Goal: Answer question/provide support

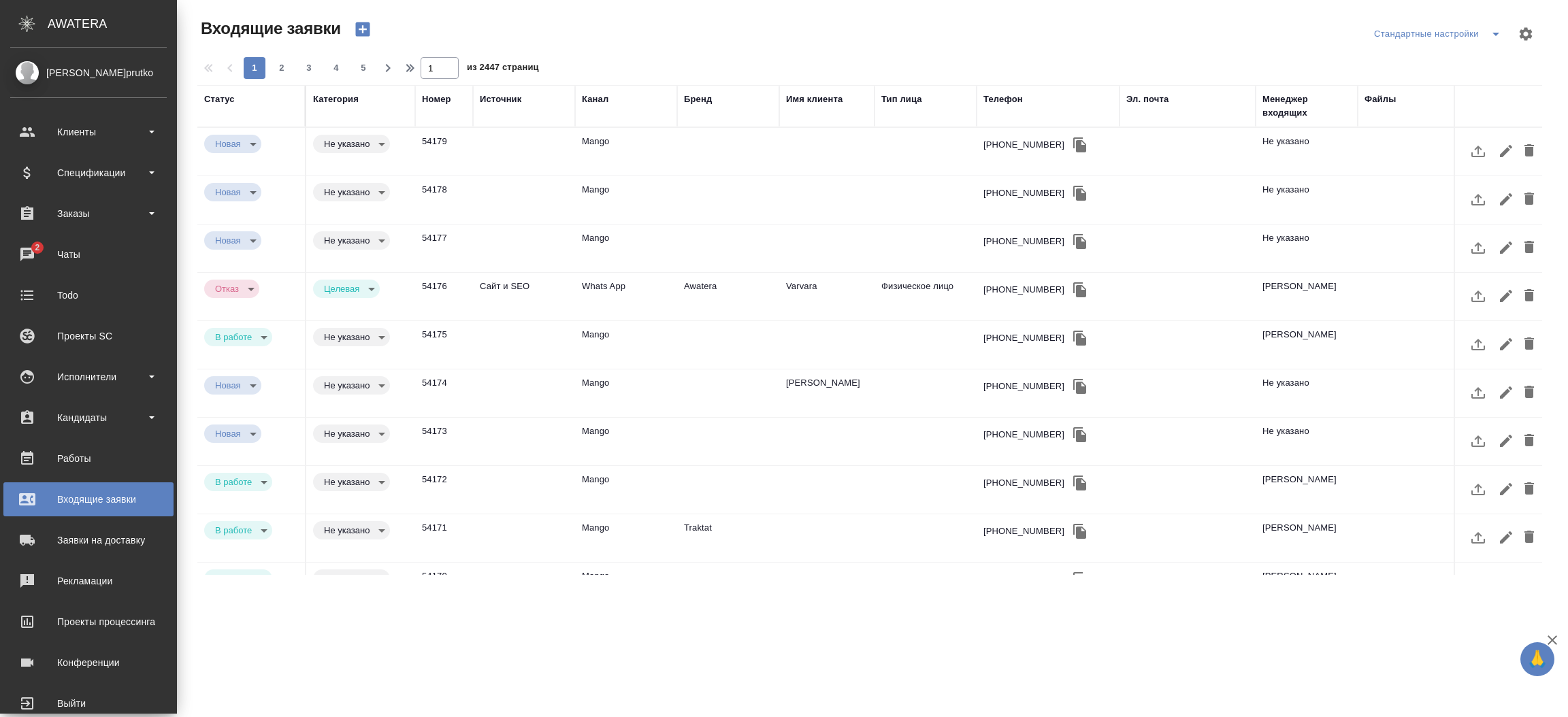
select select "RU"
click at [35, 255] on div "Чаты" at bounding box center [88, 254] width 156 height 20
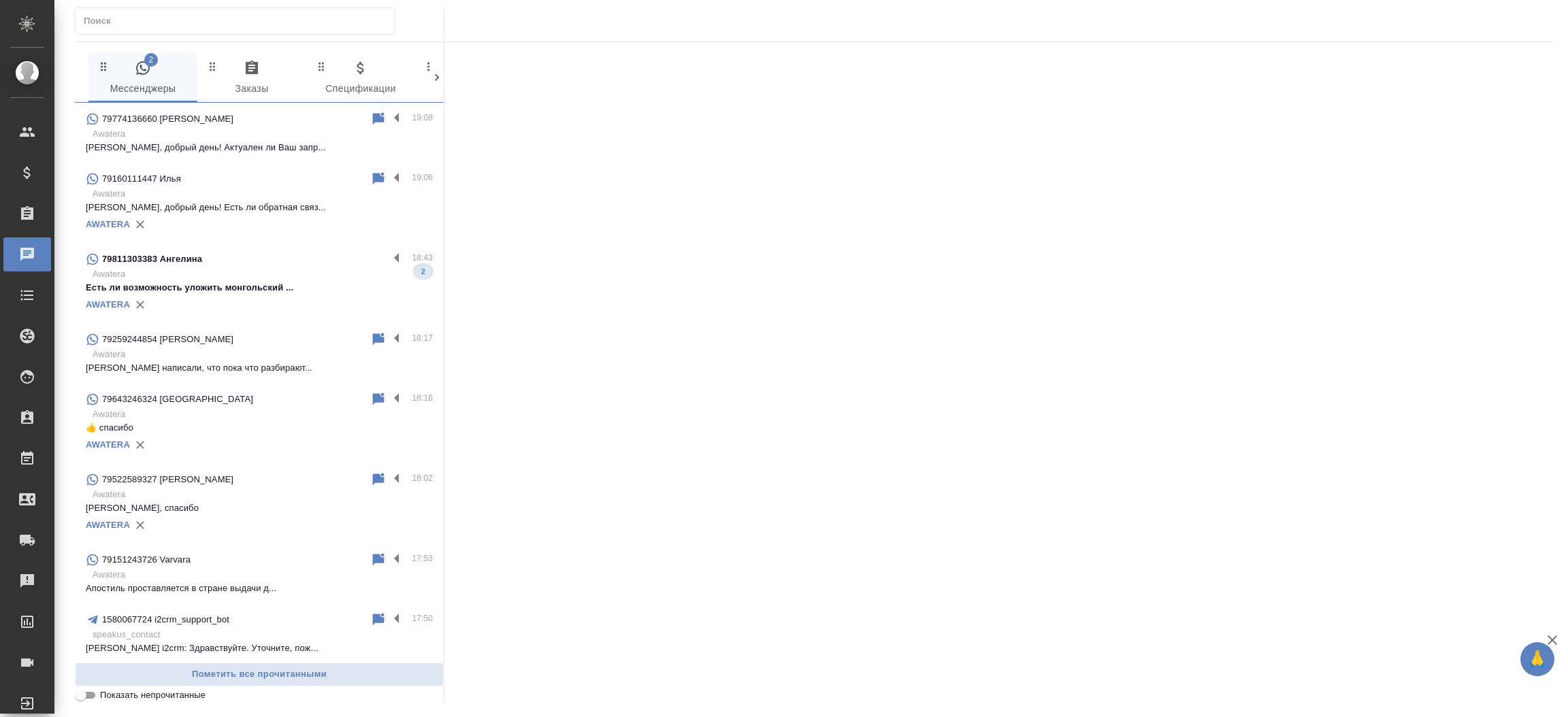
click at [190, 263] on p "79811303383 Ангелина" at bounding box center [152, 259] width 100 height 14
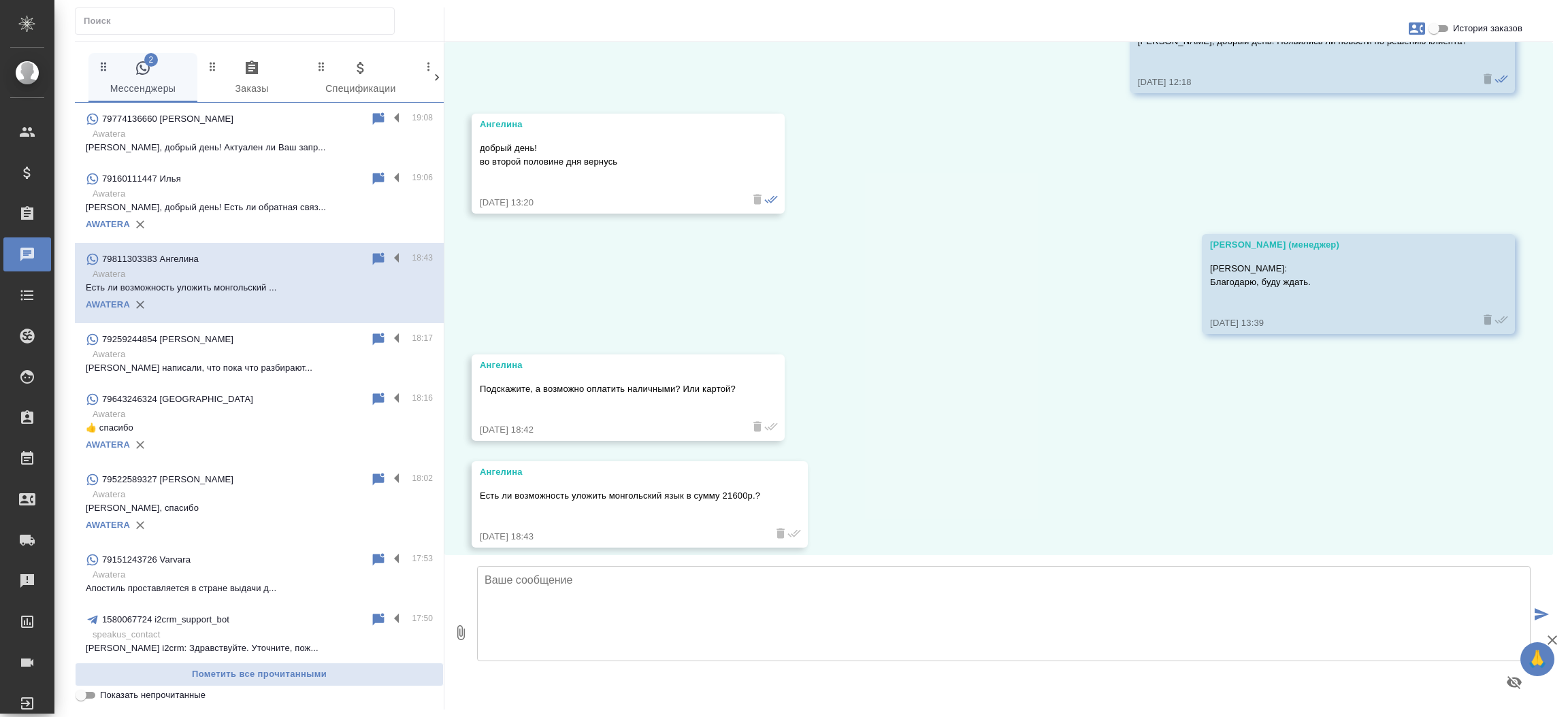
scroll to position [1247, 0]
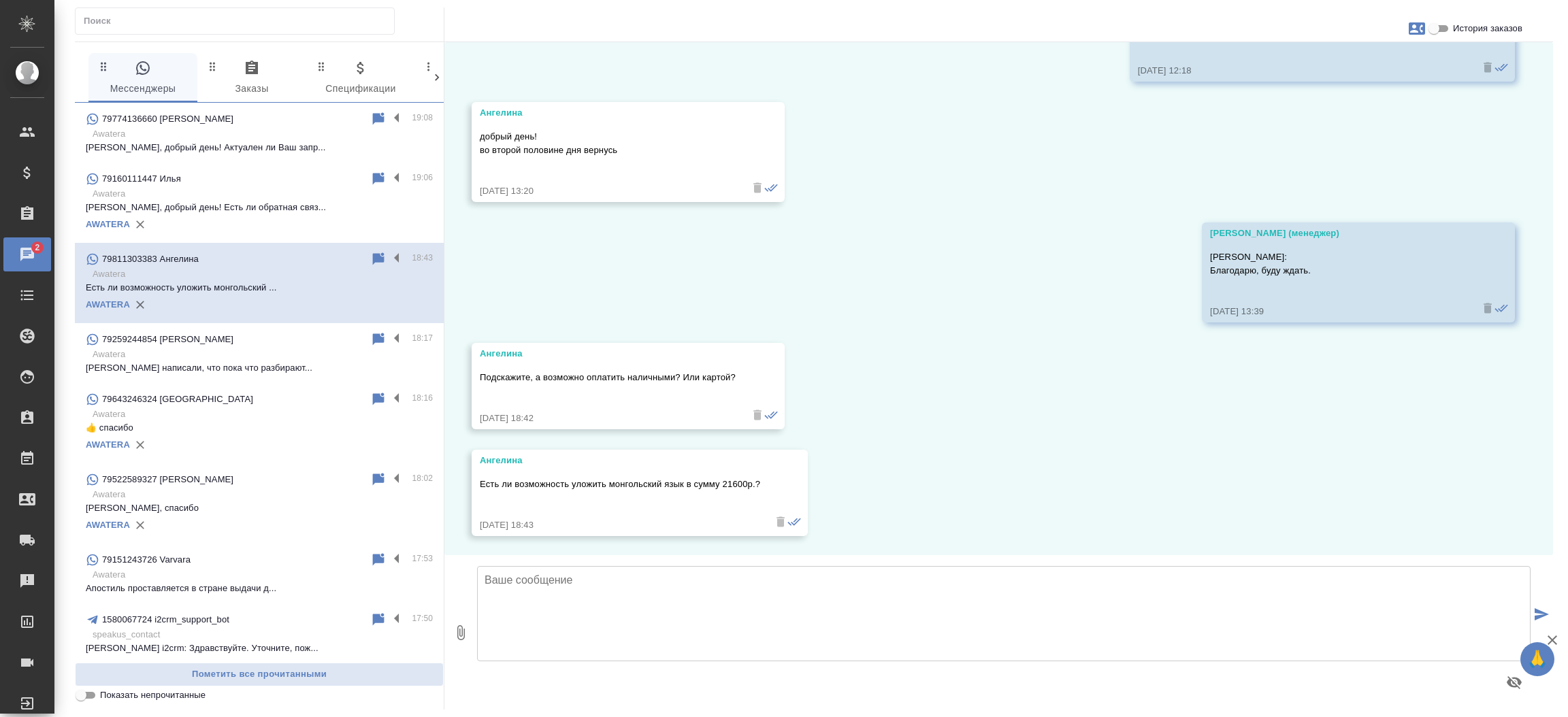
click at [1447, 24] on input "История заказов" at bounding box center [1434, 28] width 49 height 17
checkbox input "true"
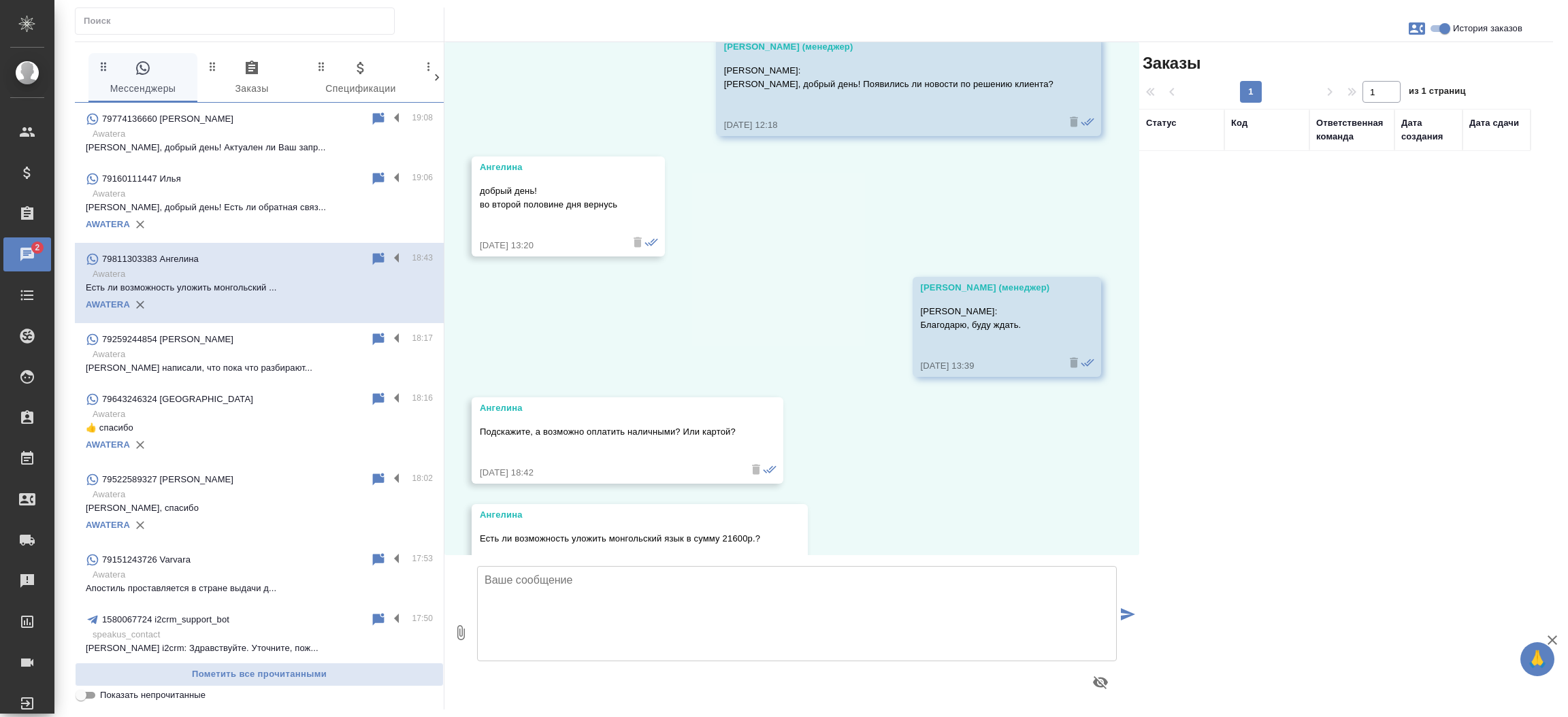
scroll to position [1301, 0]
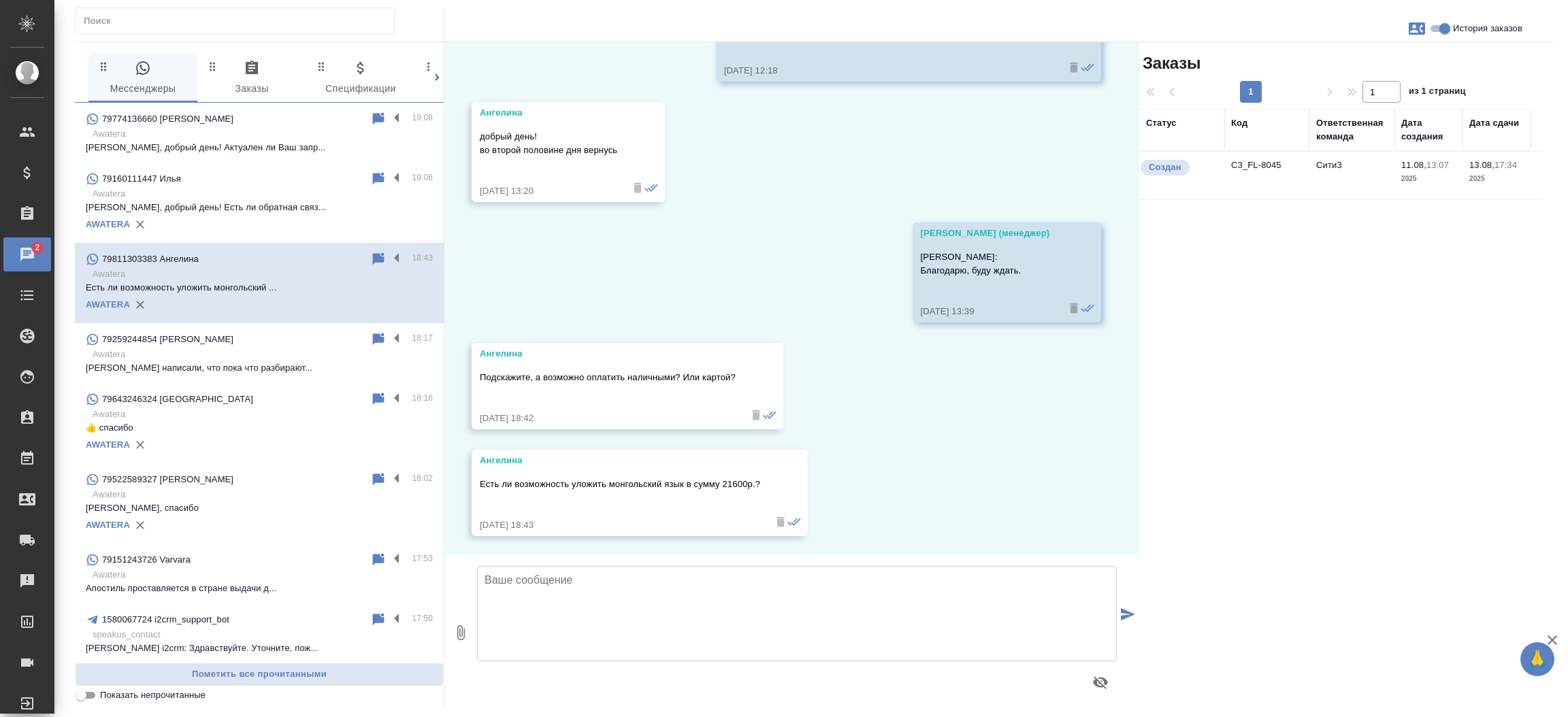
click at [1241, 164] on td "C3_FL-8045" at bounding box center [1267, 176] width 85 height 48
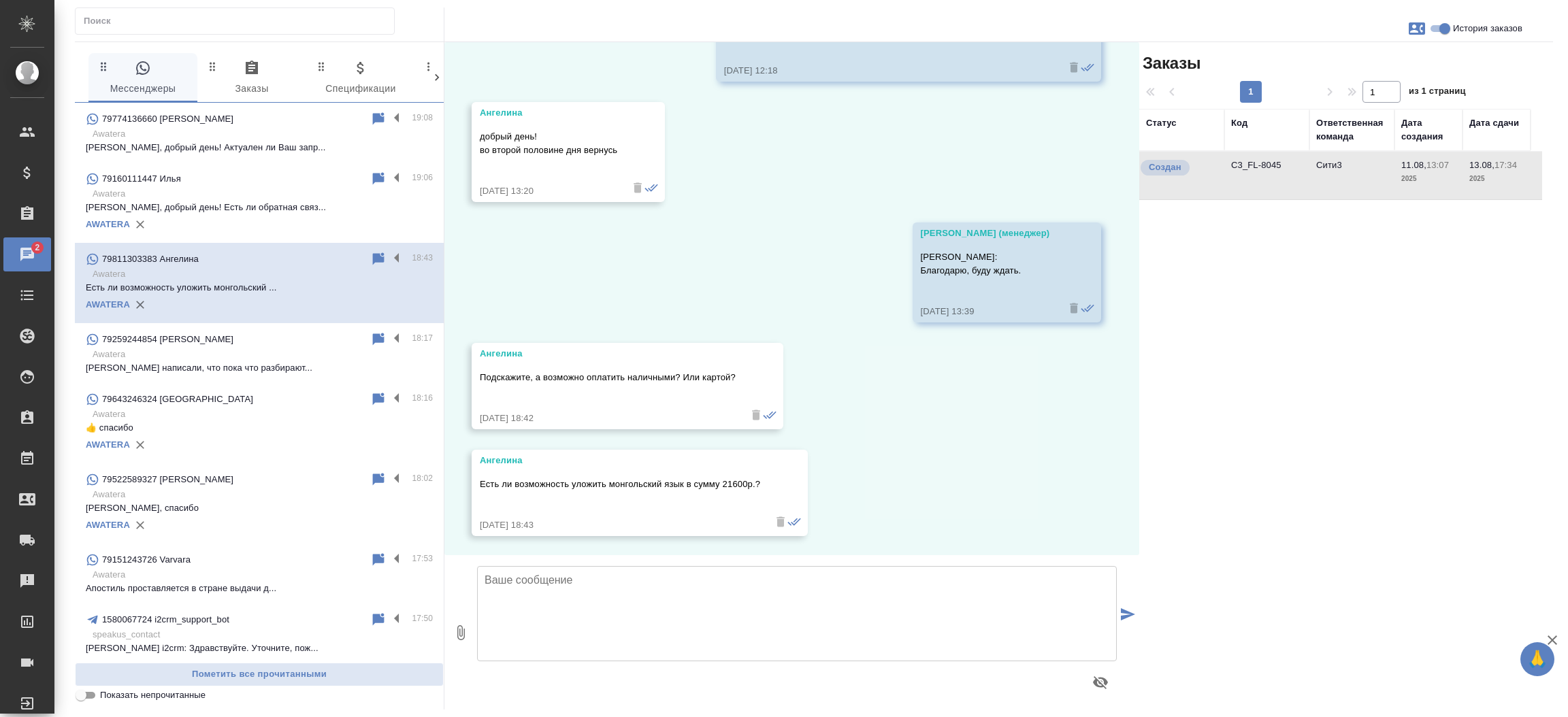
click at [1241, 164] on td "C3_FL-8045" at bounding box center [1267, 176] width 85 height 48
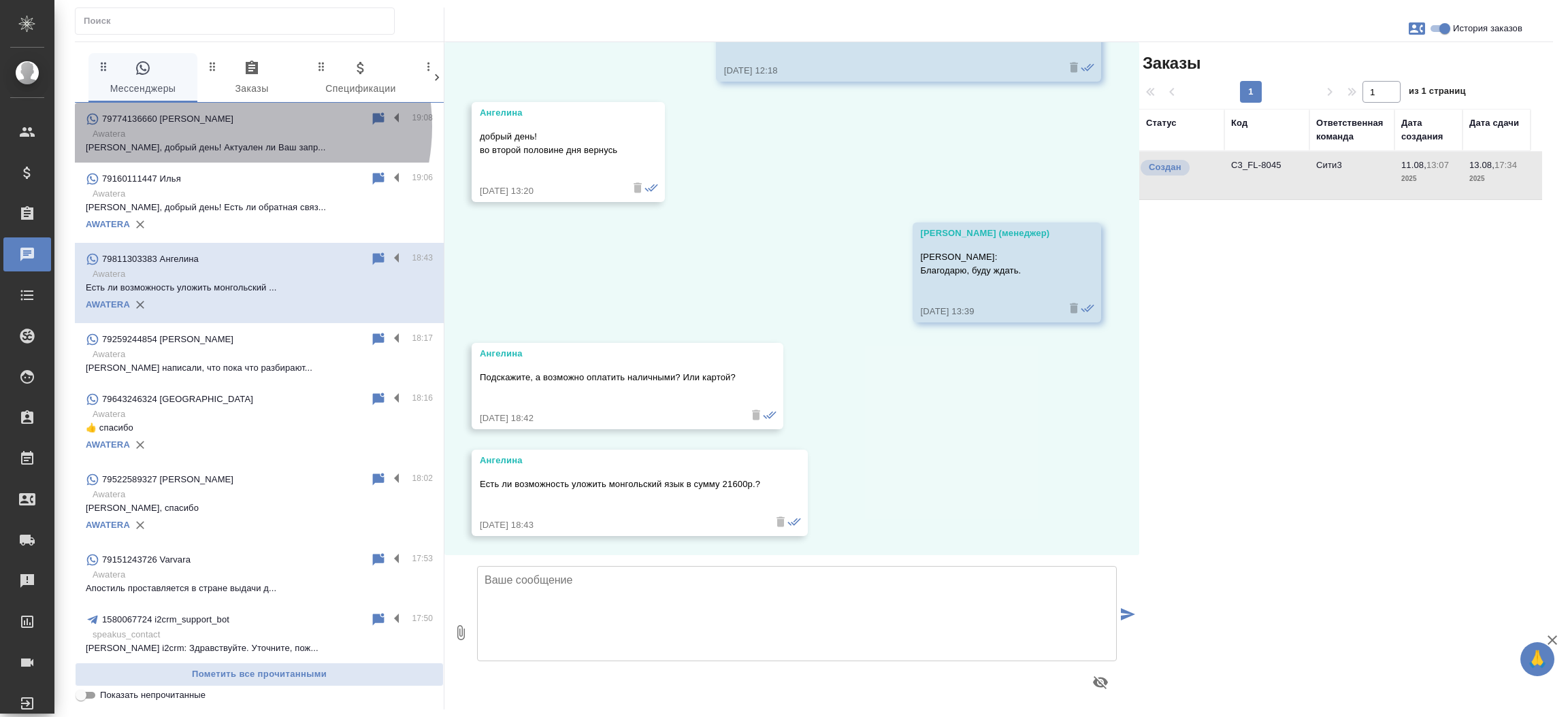
click at [227, 127] on div "79774136660 [PERSON_NAME]" at bounding box center [228, 119] width 285 height 17
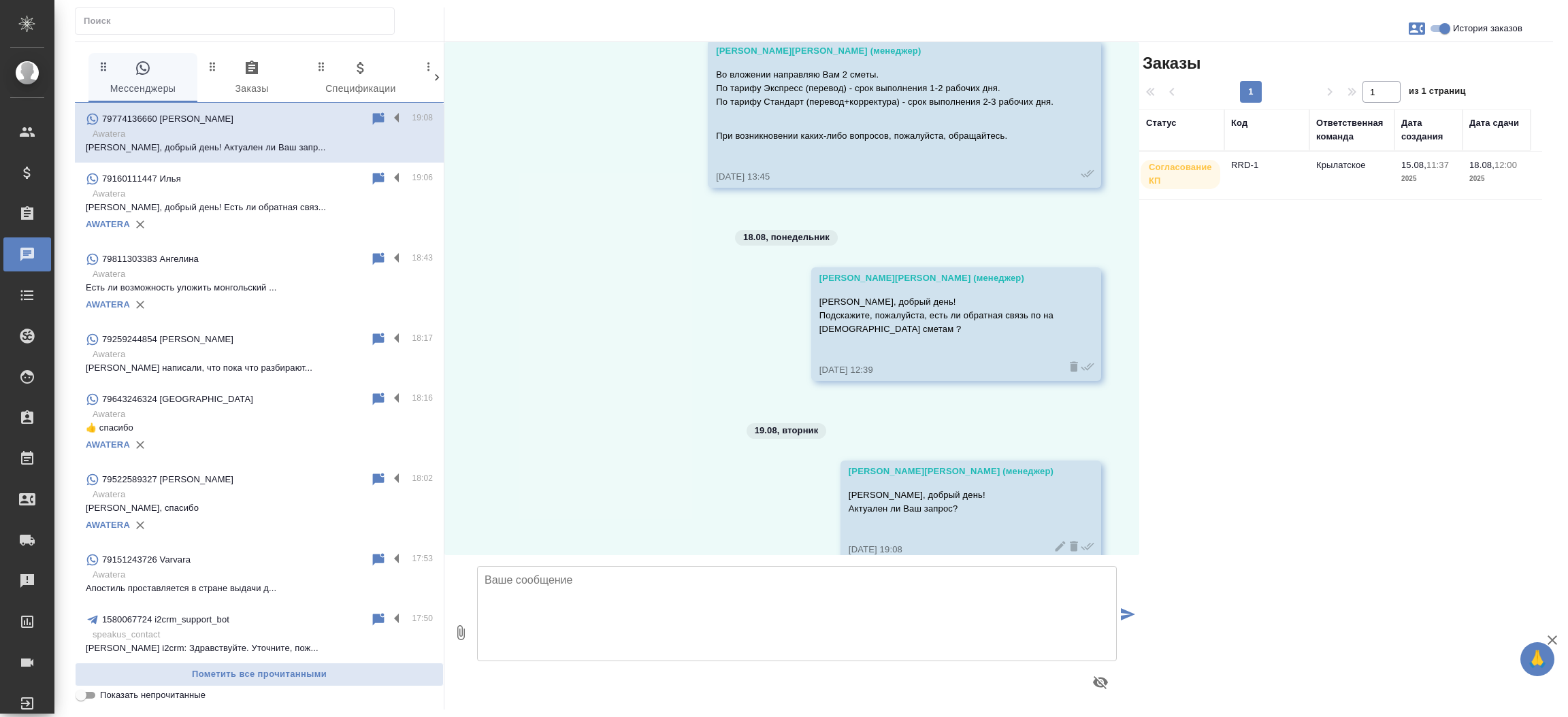
scroll to position [1337, 0]
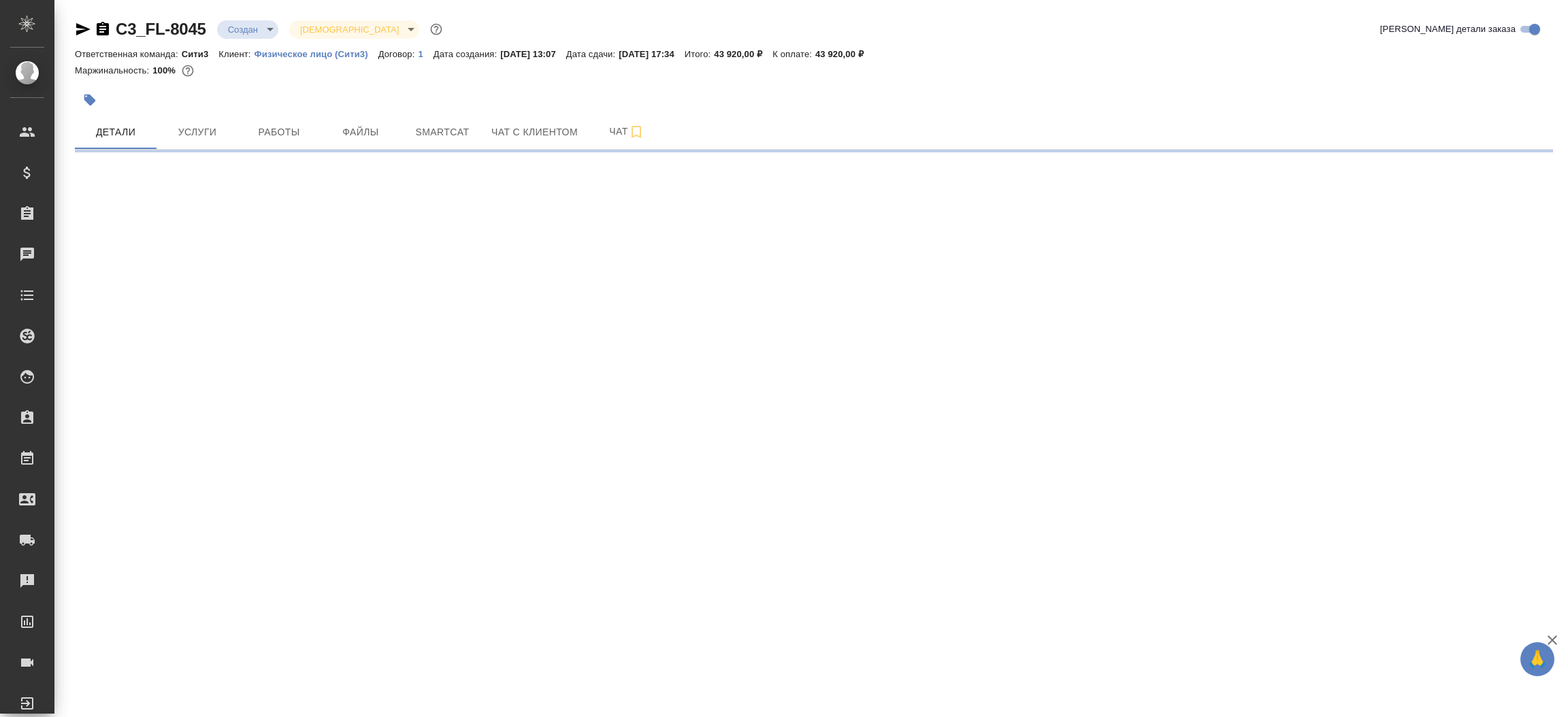
select select "RU"
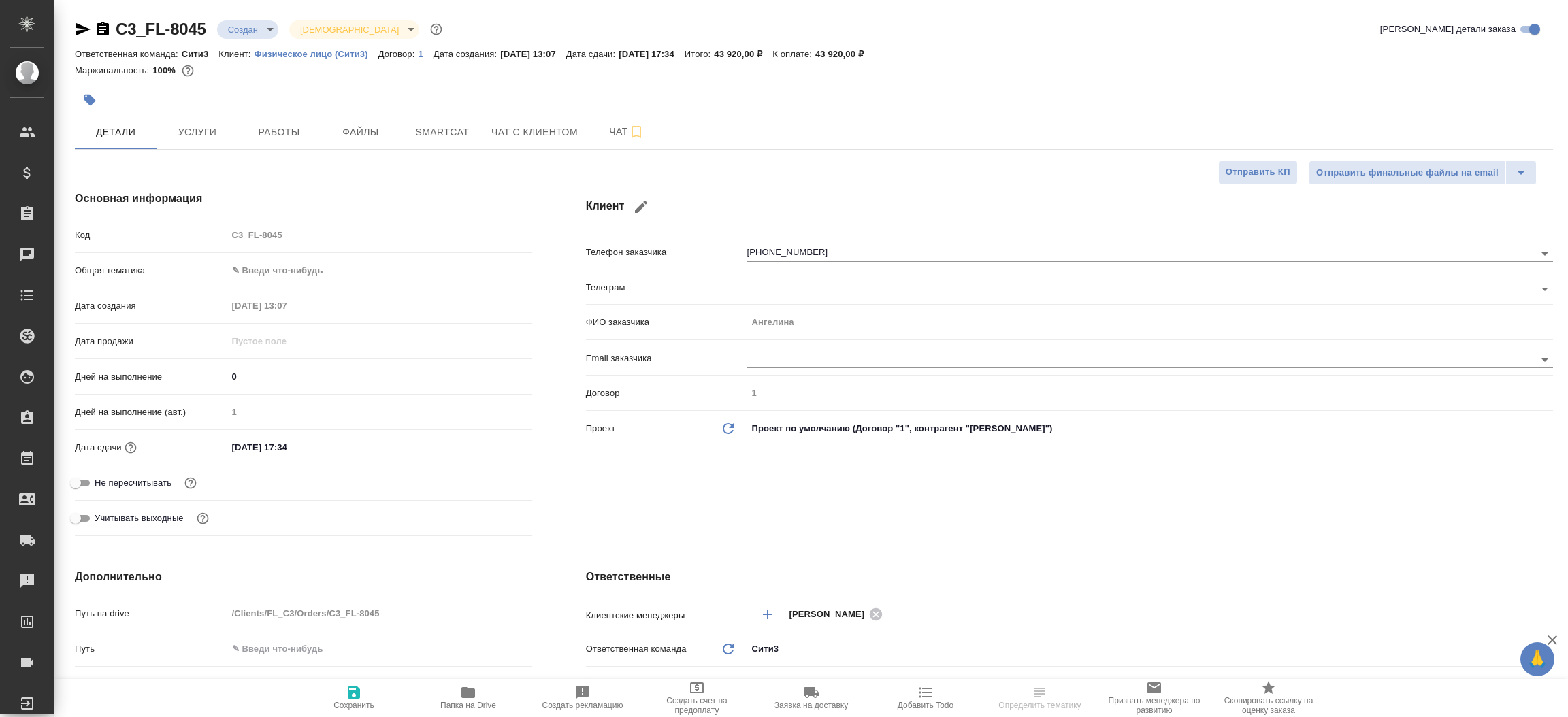
type textarea "x"
click at [82, 30] on icon "button" at bounding box center [84, 29] width 14 height 12
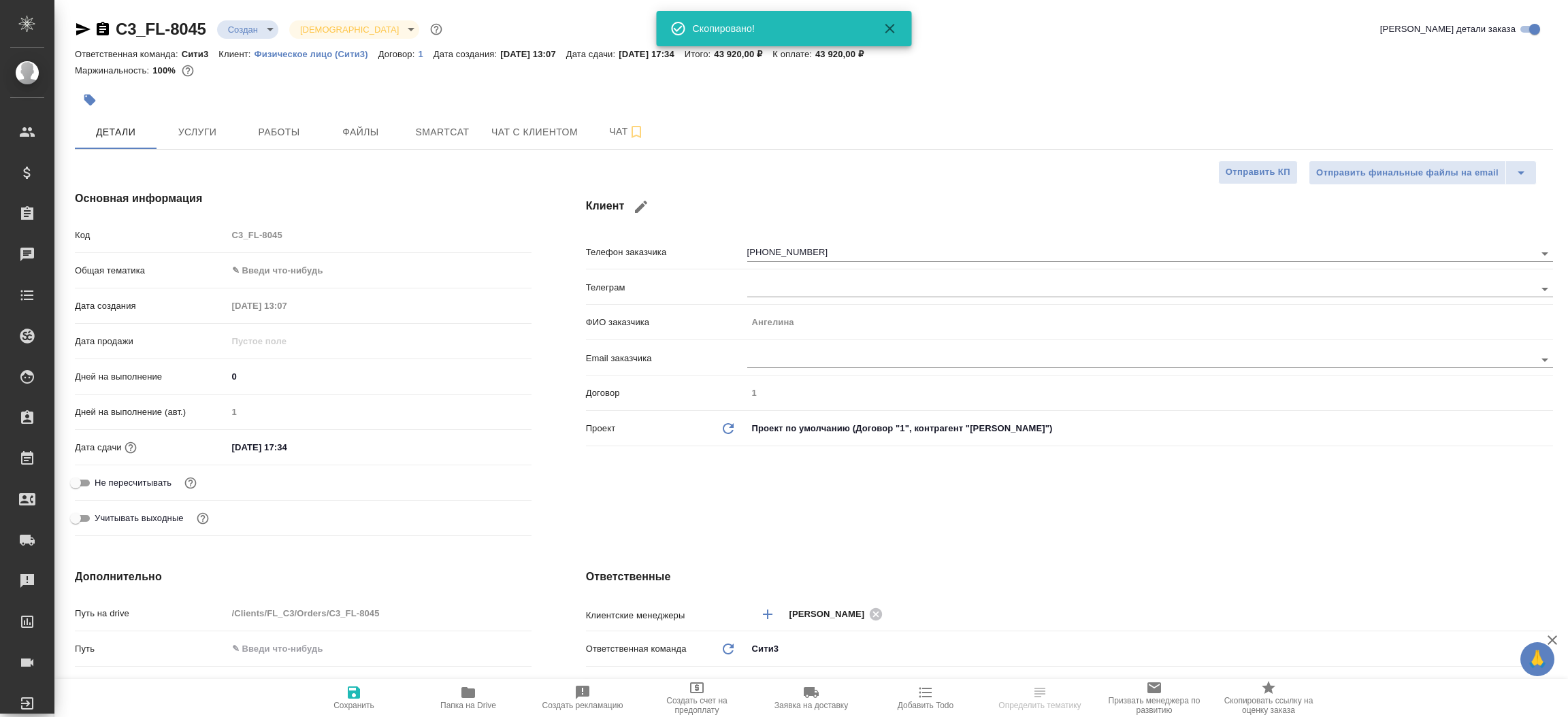
type textarea "x"
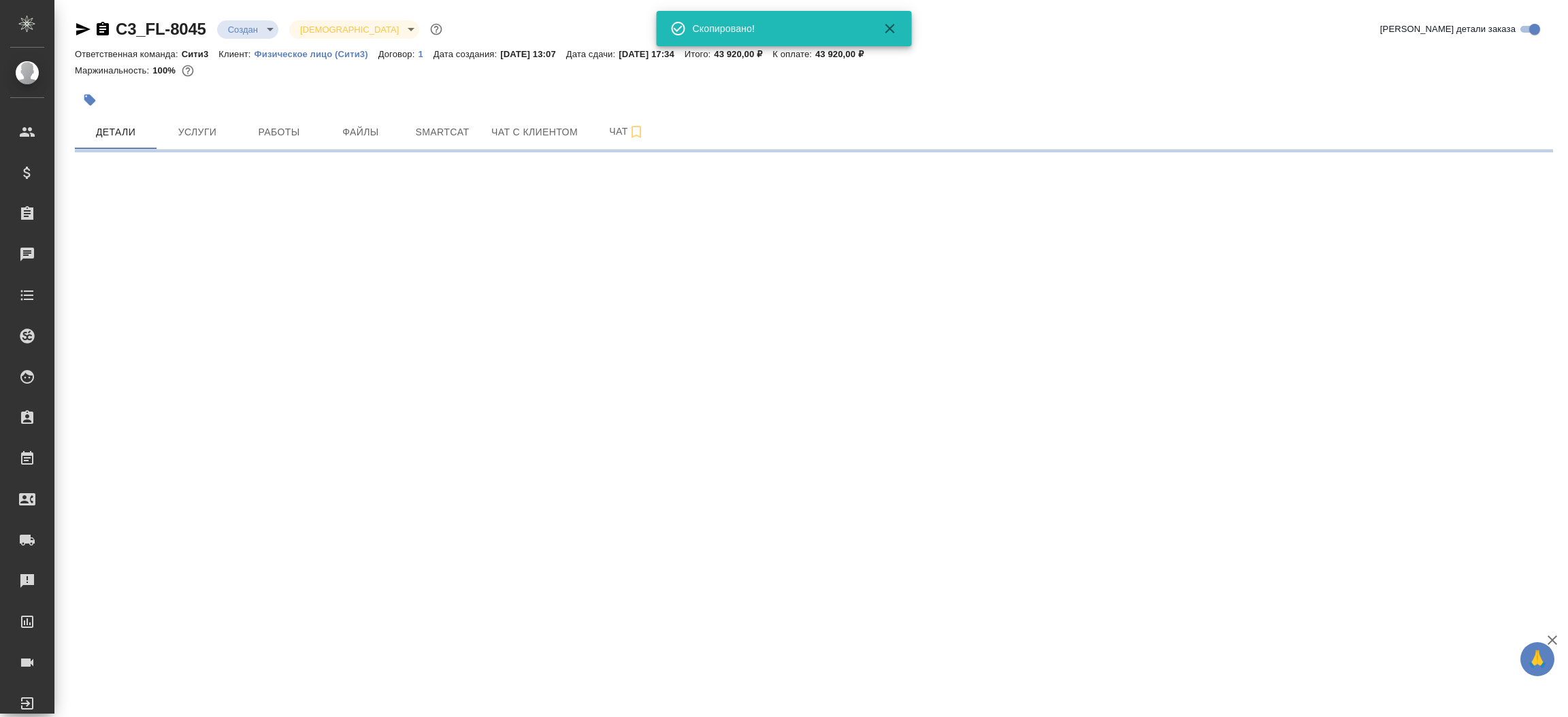
select select "RU"
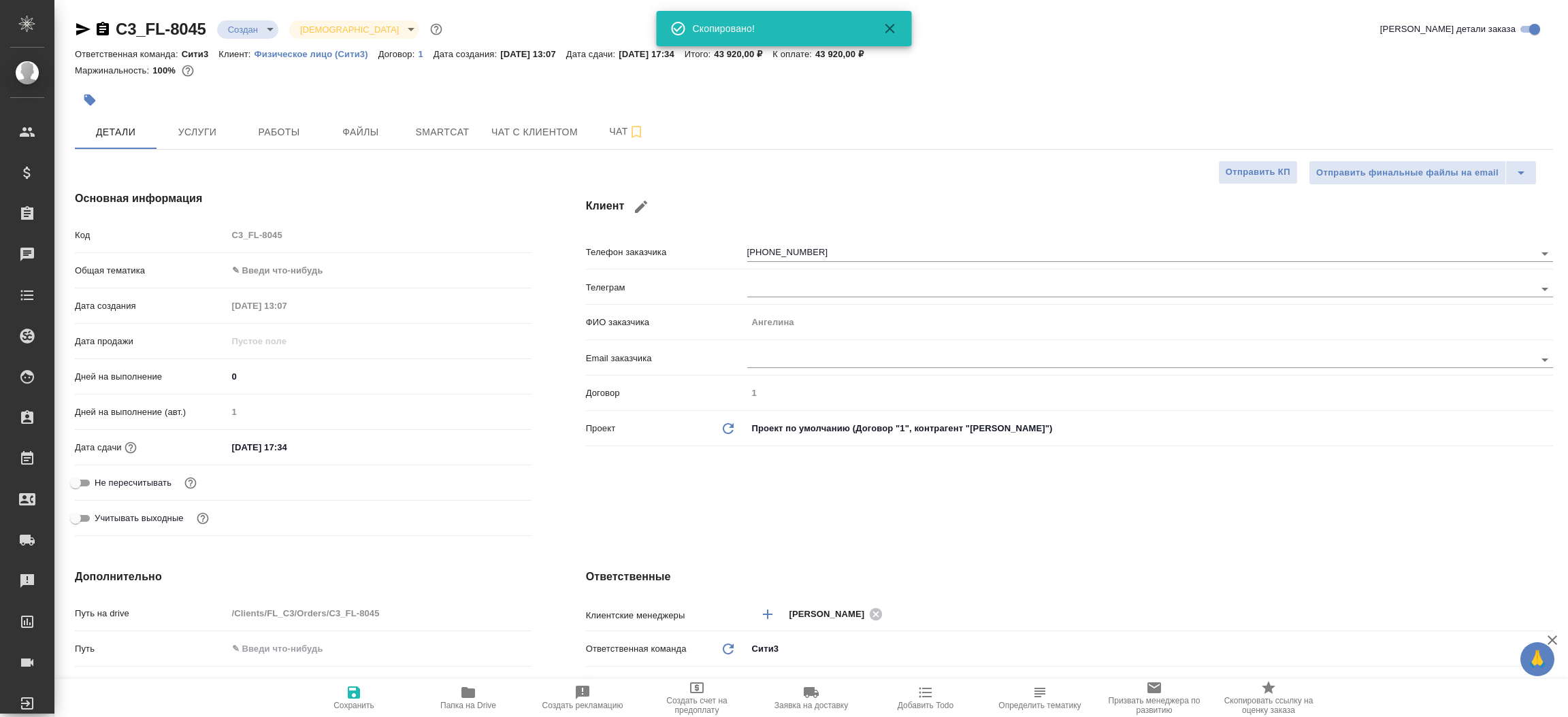
type textarea "x"
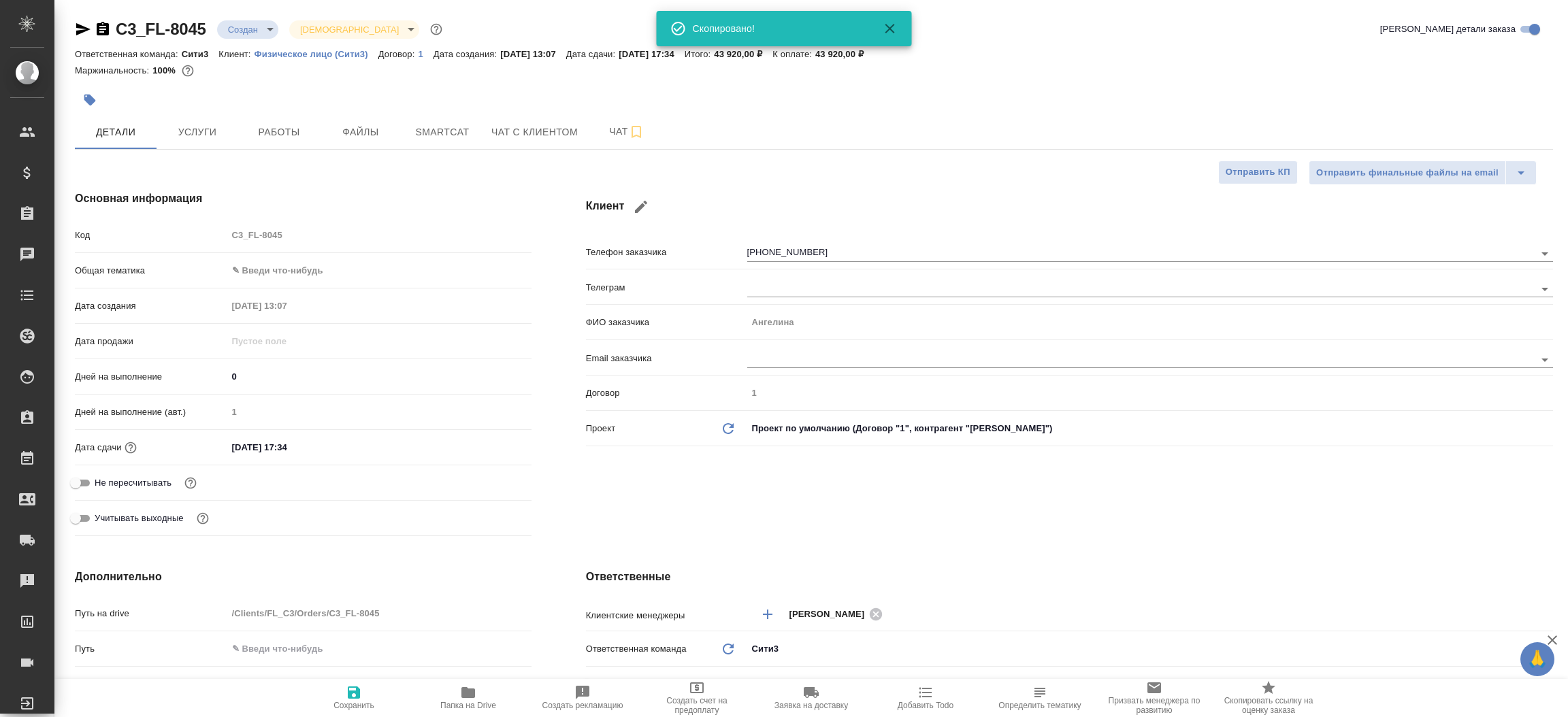
type textarea "x"
